Goal: Check status: Check status

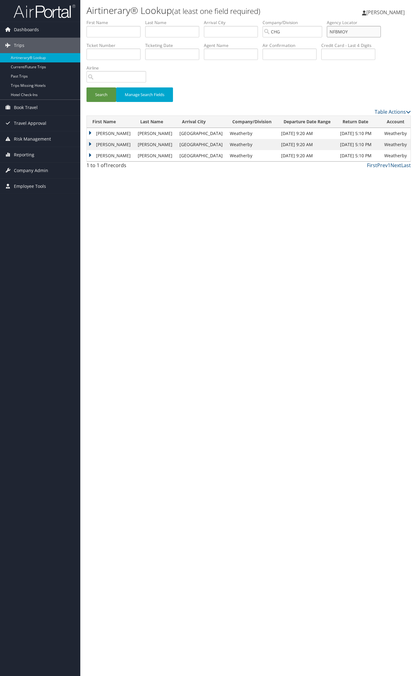
click at [337, 30] on input "NFBMOY" at bounding box center [354, 31] width 54 height 11
paste input "KILXDE"
click at [347, 31] on input "KILXDE" at bounding box center [354, 31] width 54 height 11
type input "KILXDE"
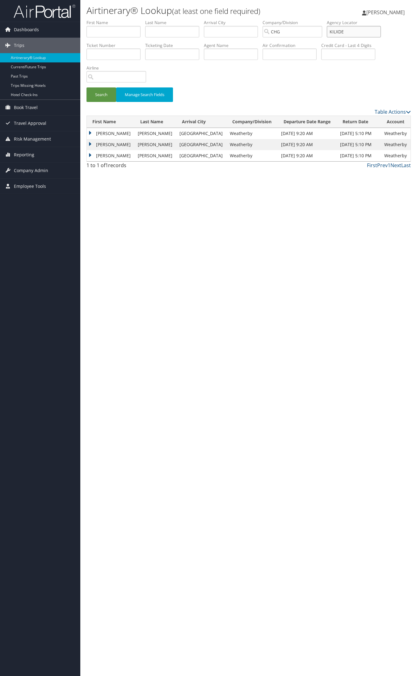
click at [86, 87] on button "Search" at bounding box center [101, 94] width 30 height 15
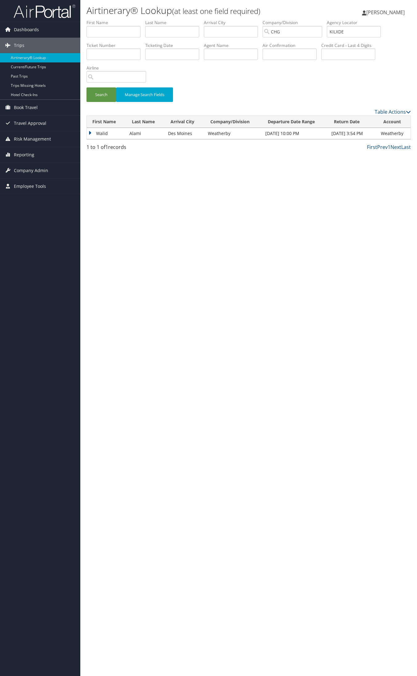
click at [105, 136] on td "Walid" at bounding box center [107, 133] width 40 height 11
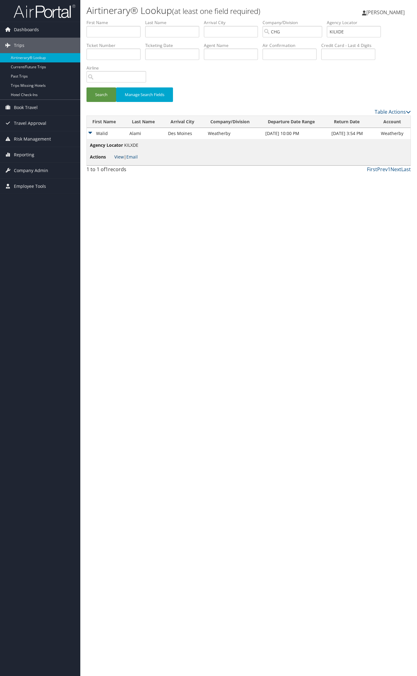
click at [119, 158] on link "View" at bounding box center [119, 157] width 10 height 6
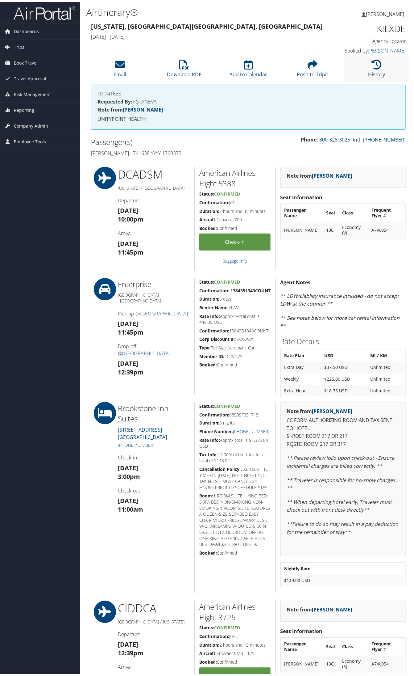
click at [372, 64] on icon at bounding box center [377, 63] width 10 height 10
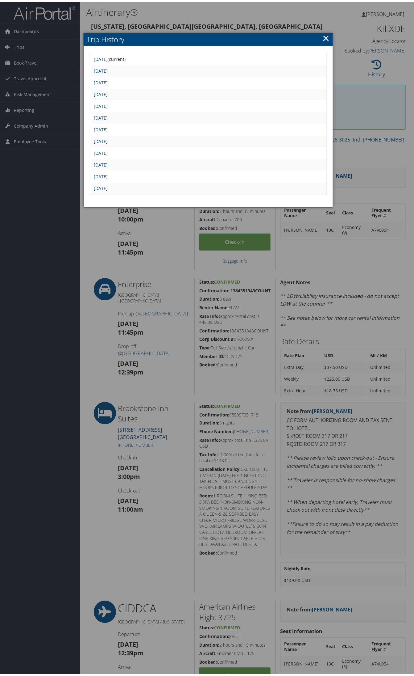
click at [108, 126] on link "Wed Aug 27 15:15:28 MDT 2025" at bounding box center [101, 128] width 14 height 6
